Goal: Task Accomplishment & Management: Complete application form

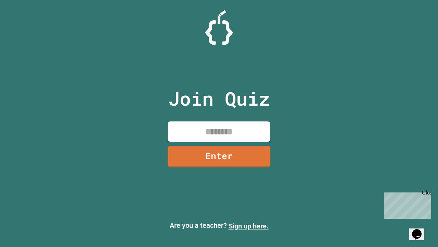
click at [249, 226] on link "Sign up here." at bounding box center [249, 226] width 40 height 8
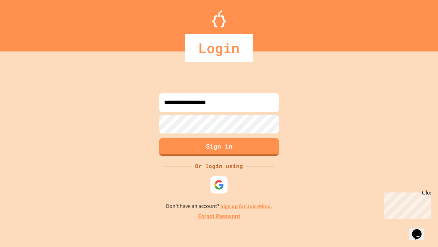
type input "**********"
